Goal: Check status: Check status

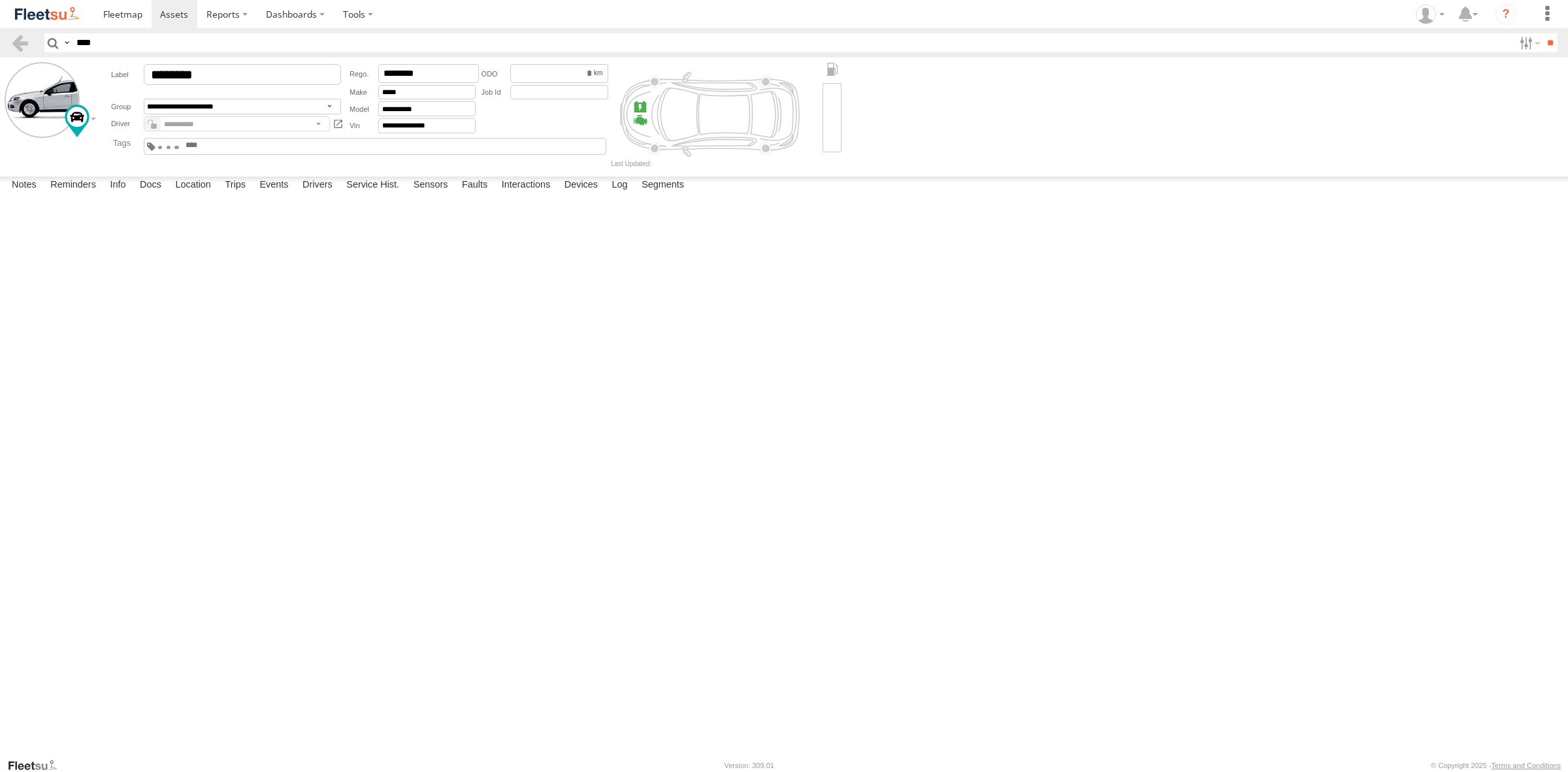
click at [0, 0] on link at bounding box center [0, 0] width 0 height 0
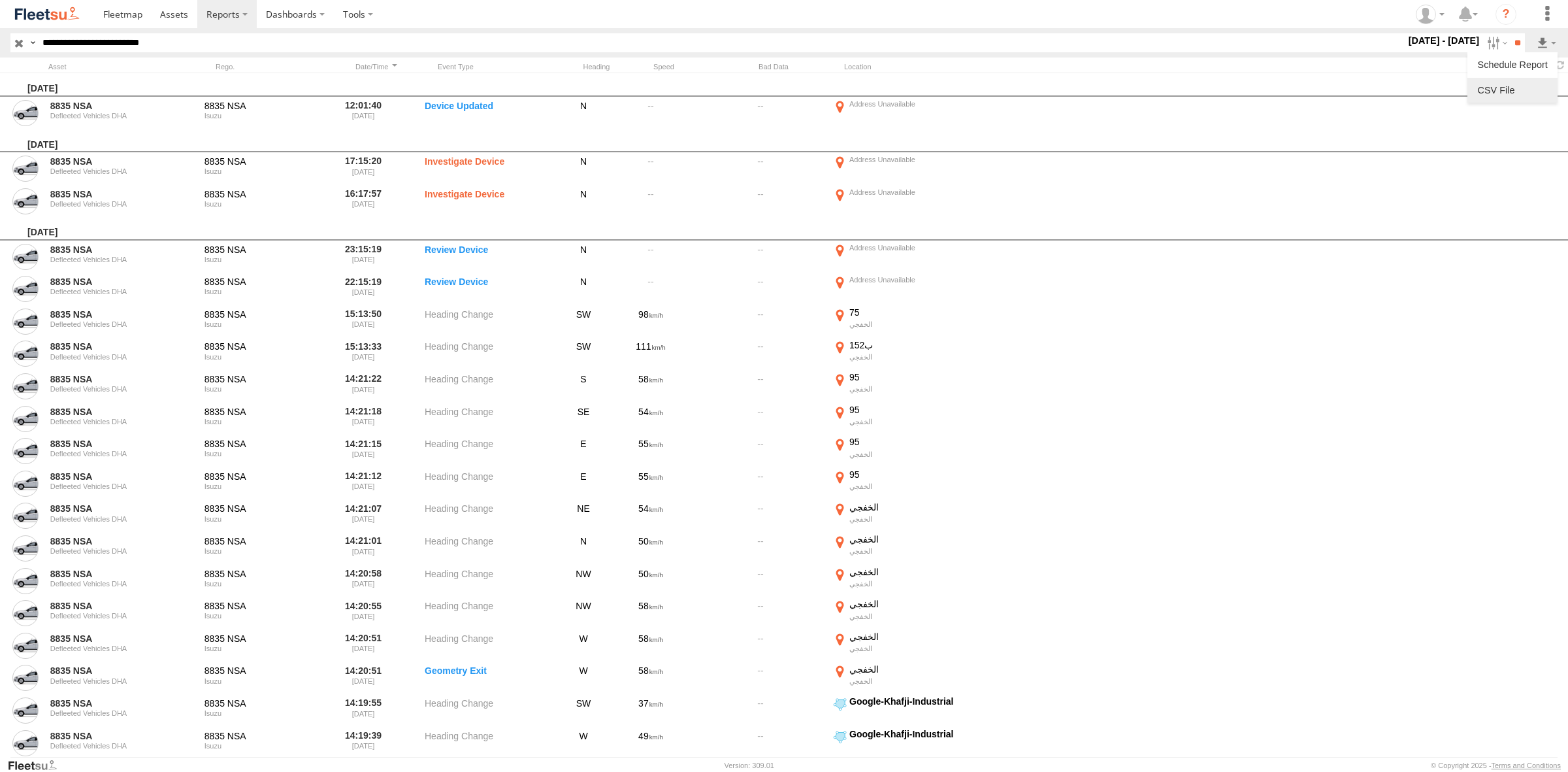
click at [1510, 86] on link at bounding box center [1513, 90] width 80 height 19
click at [177, 11] on span at bounding box center [175, 14] width 28 height 12
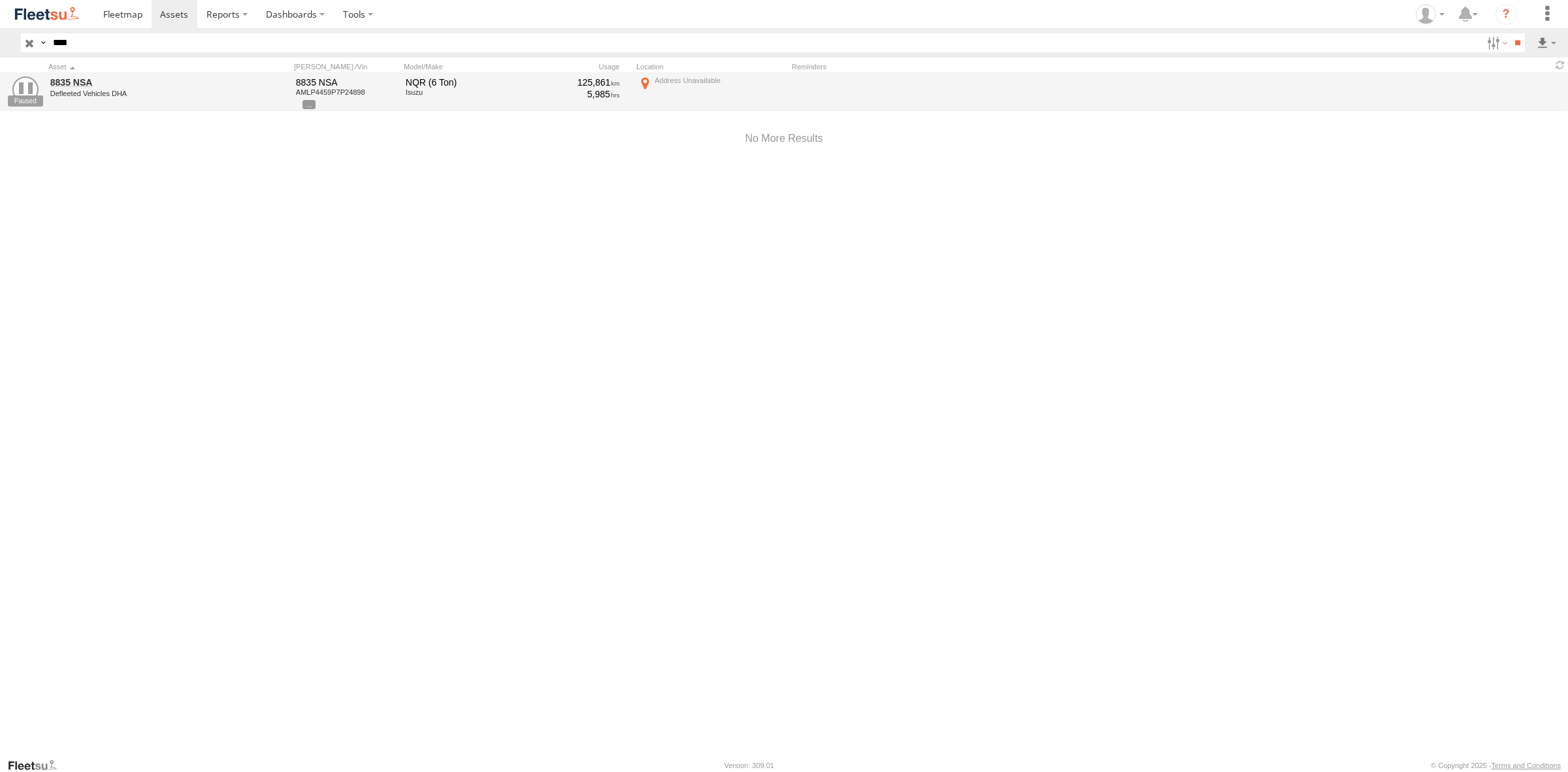
click at [582, 83] on div "125,861" at bounding box center [573, 82] width 91 height 12
copy div "125,861"
